Goal: Check status: Check status

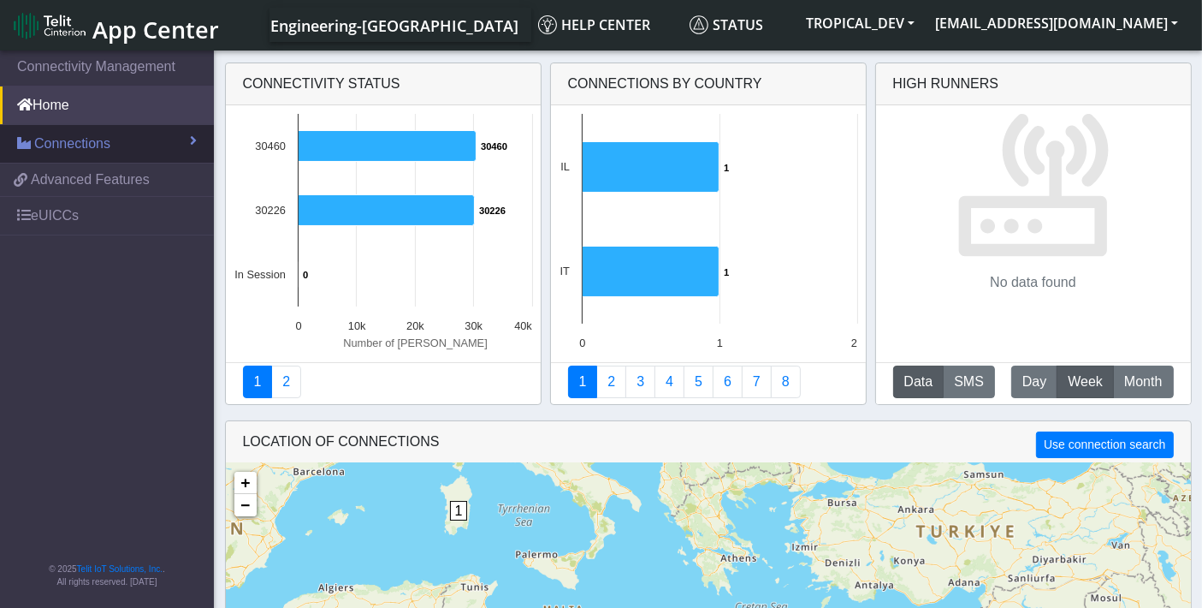
click at [108, 147] on span "Connections" at bounding box center [72, 143] width 76 height 21
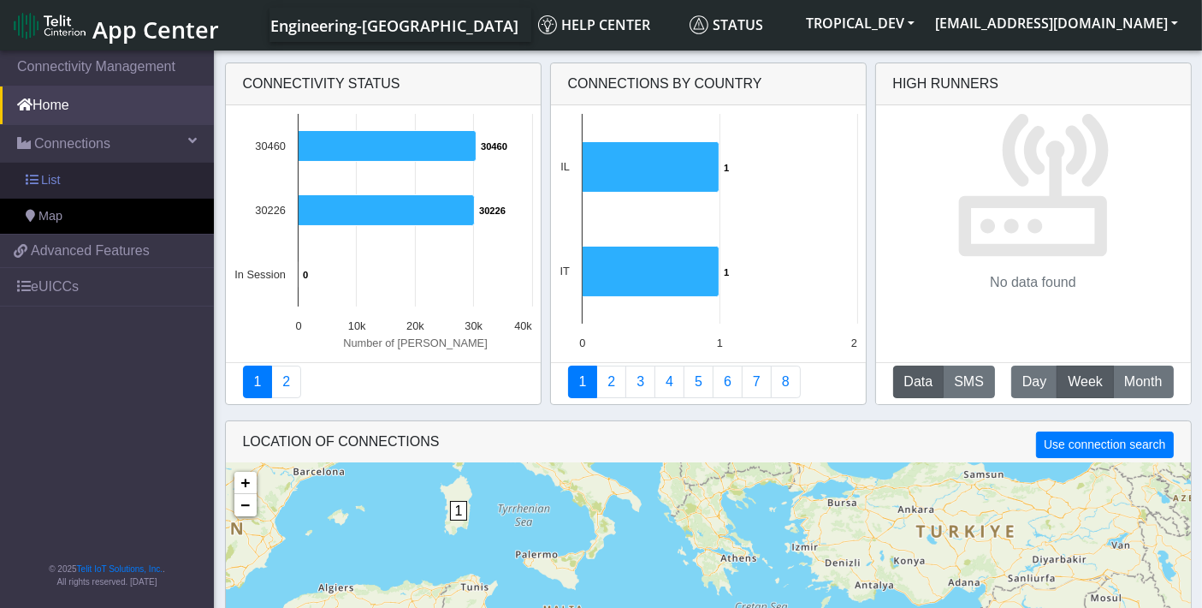
click at [84, 173] on link "List" at bounding box center [107, 181] width 214 height 36
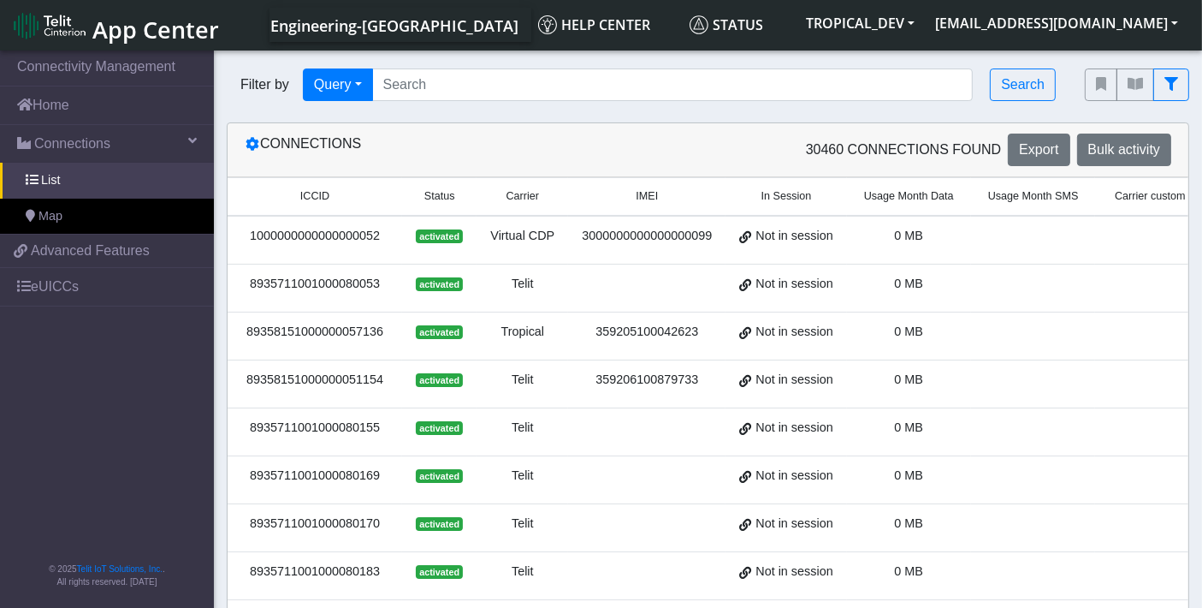
click at [318, 277] on div "8935711001000080053" at bounding box center [315, 284] width 154 height 19
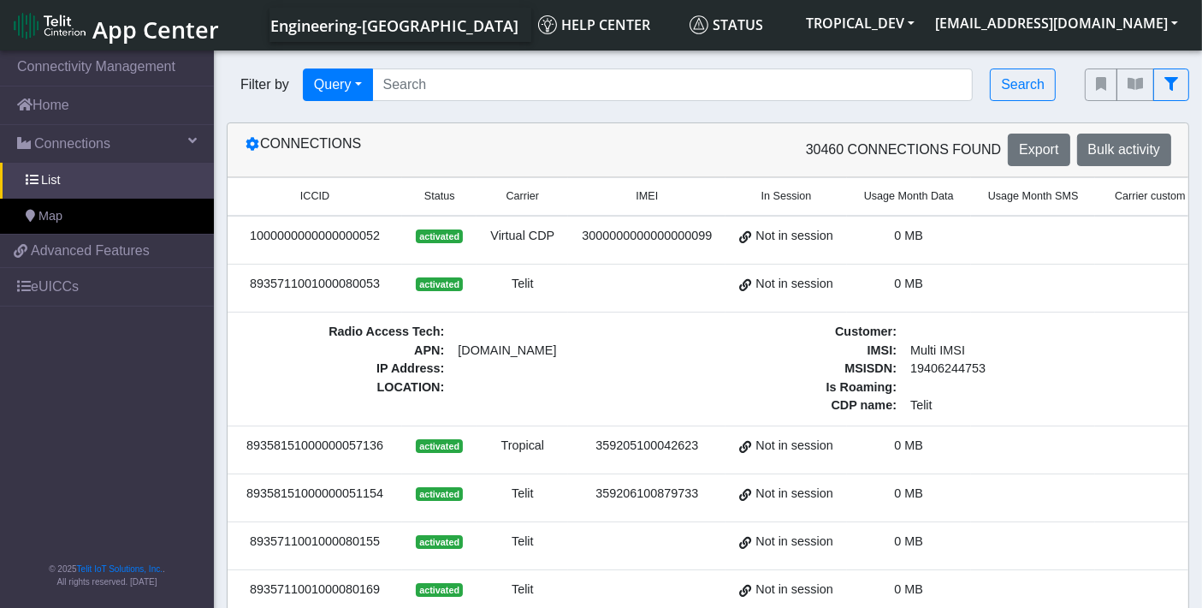
click at [317, 276] on div "8935711001000080053" at bounding box center [315, 284] width 154 height 19
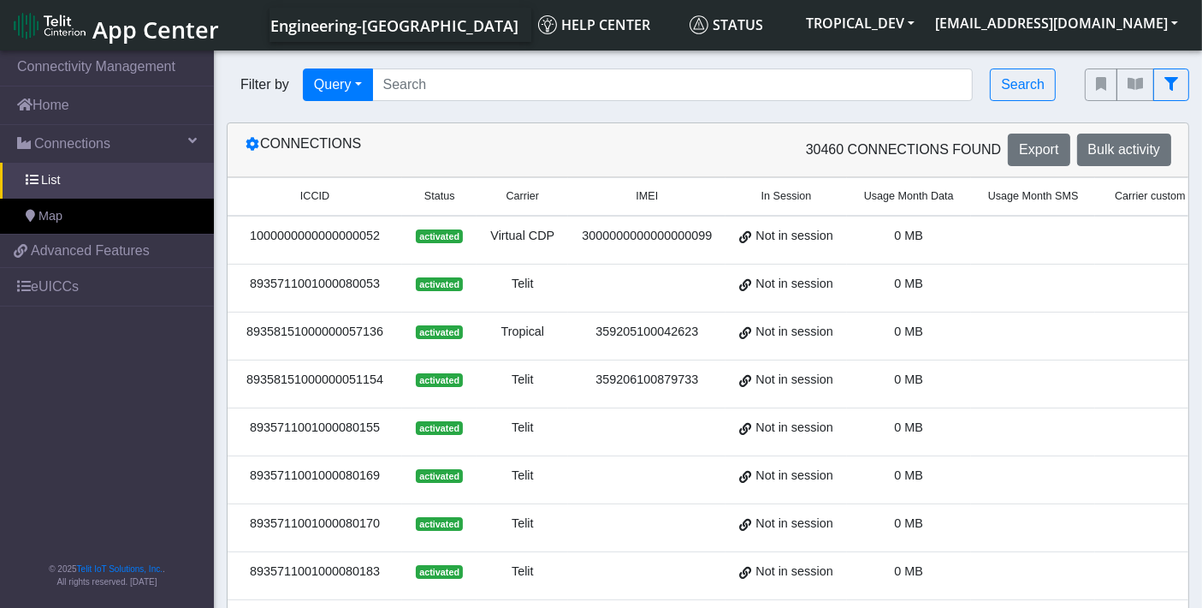
click at [317, 276] on div "8935711001000080053" at bounding box center [315, 284] width 154 height 19
copy div "8935711001000080053"
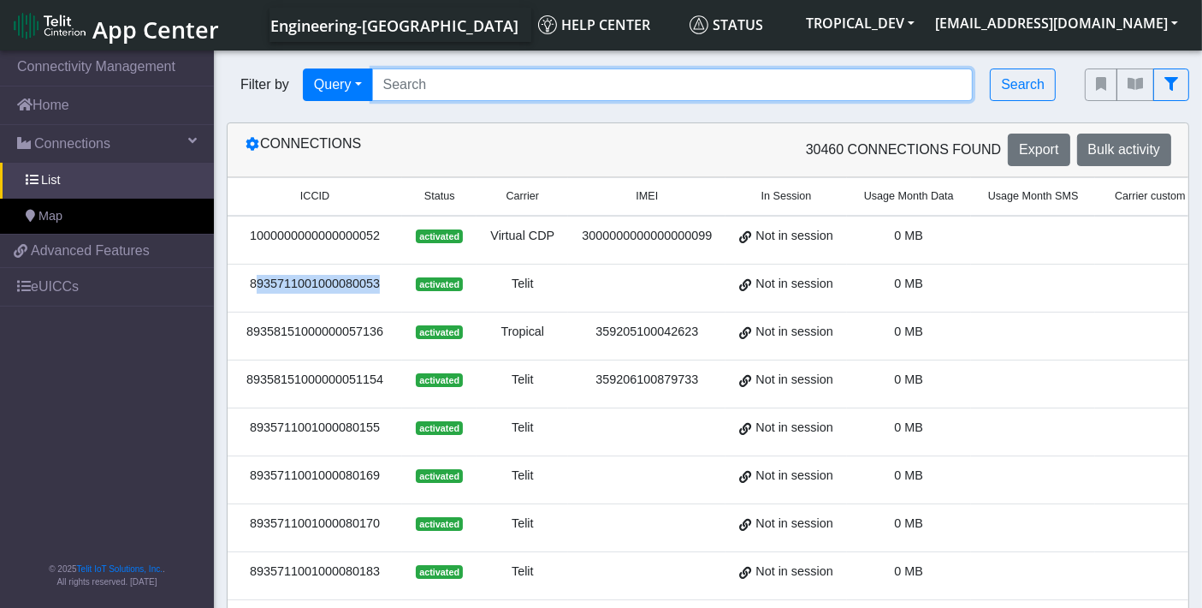
click at [470, 76] on input "Search..." at bounding box center [673, 84] width 602 height 33
paste input "8935711001000080053"
type input "8935711001000080053"
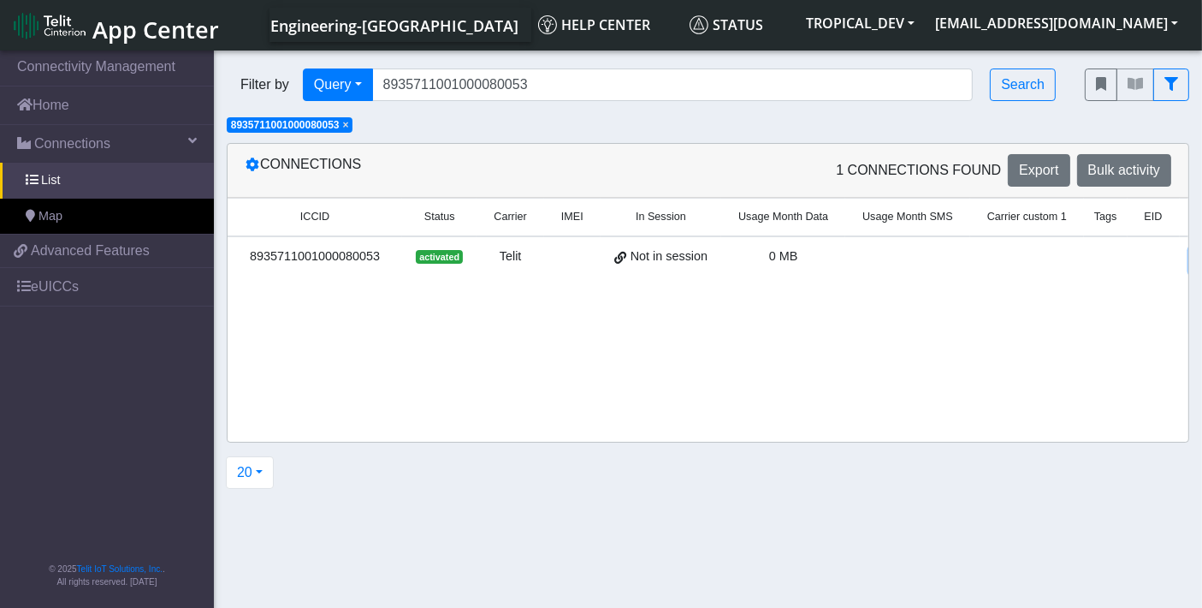
click at [1190, 264] on link "Details" at bounding box center [1216, 260] width 52 height 27
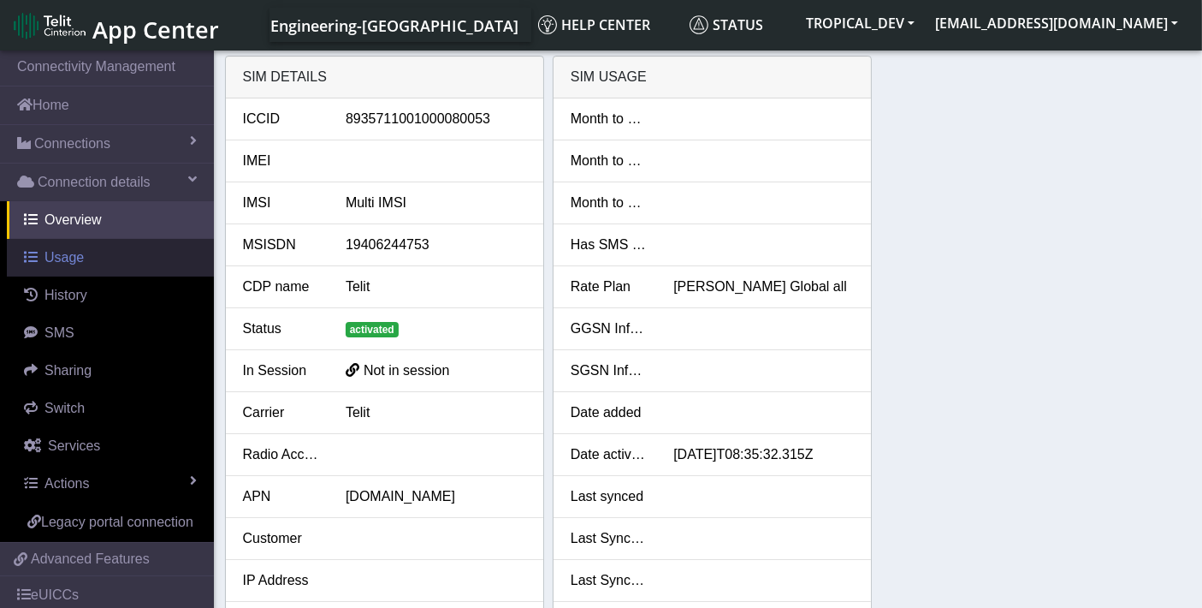
click at [61, 255] on span "Usage" at bounding box center [63, 257] width 39 height 15
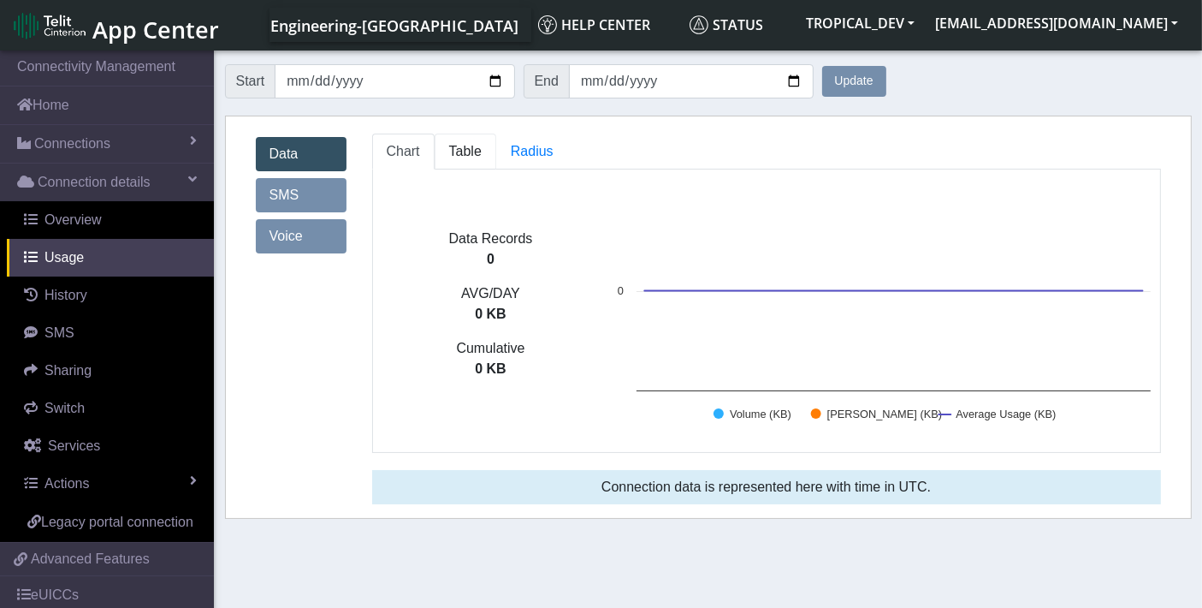
click at [453, 147] on span "Table" at bounding box center [465, 151] width 33 height 15
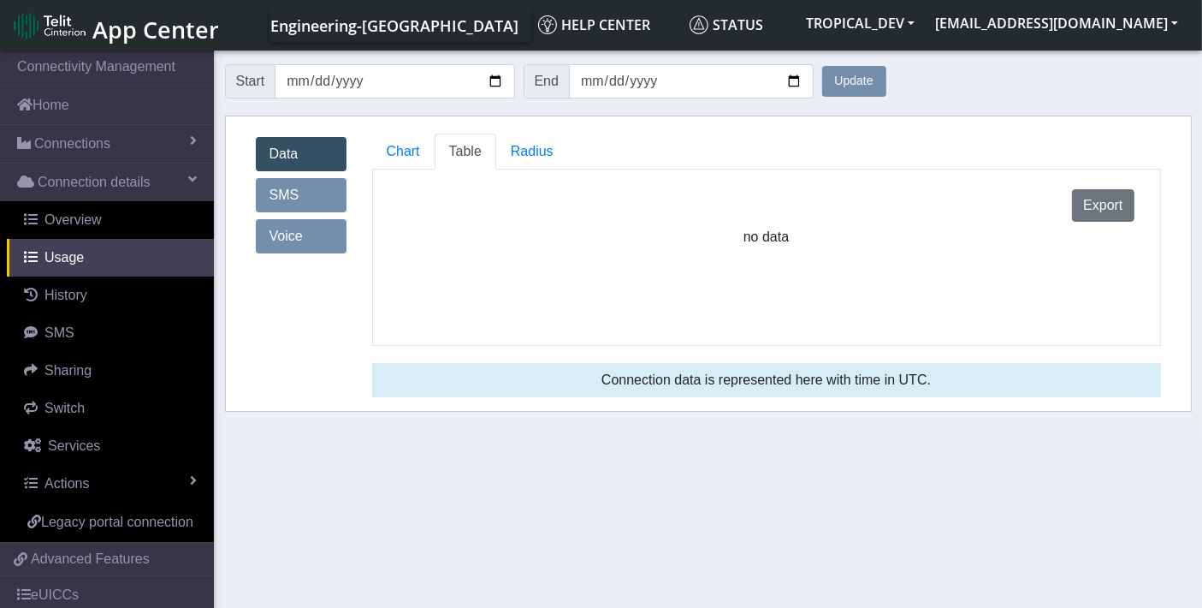
click at [911, 565] on section "Connectivity Management Home Connections List Map Connection details Overview U…" at bounding box center [601, 330] width 1202 height 566
click at [1098, 25] on button "[EMAIL_ADDRESS][DOMAIN_NAME]" at bounding box center [1057, 23] width 264 height 31
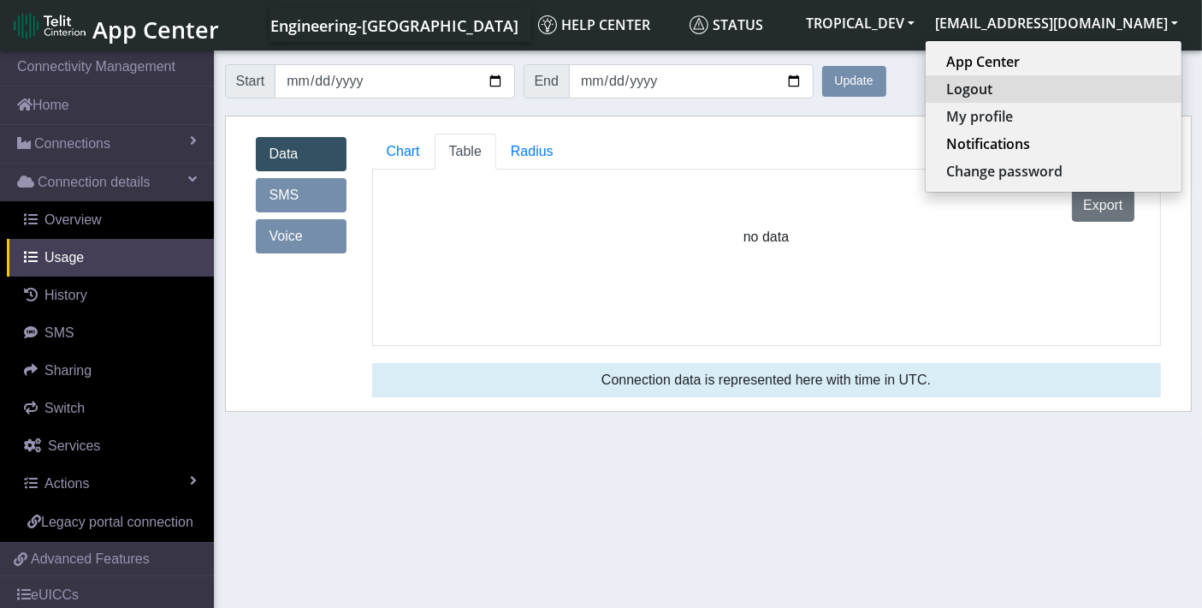
click at [1017, 88] on button "Logout" at bounding box center [1054, 88] width 256 height 27
